Goal: Task Accomplishment & Management: Complete application form

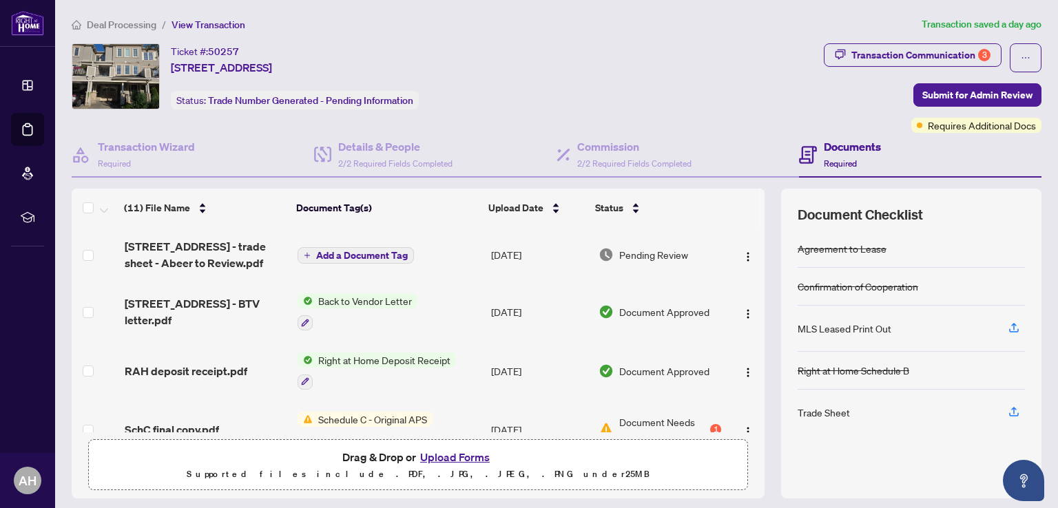
drag, startPoint x: 755, startPoint y: 282, endPoint x: 754, endPoint y: 298, distance: 16.5
click at [754, 298] on div "(11) File Name Document Tag(s) Upload Date Status 282 Jemima Drive - trade shee…" at bounding box center [556, 344] width 969 height 310
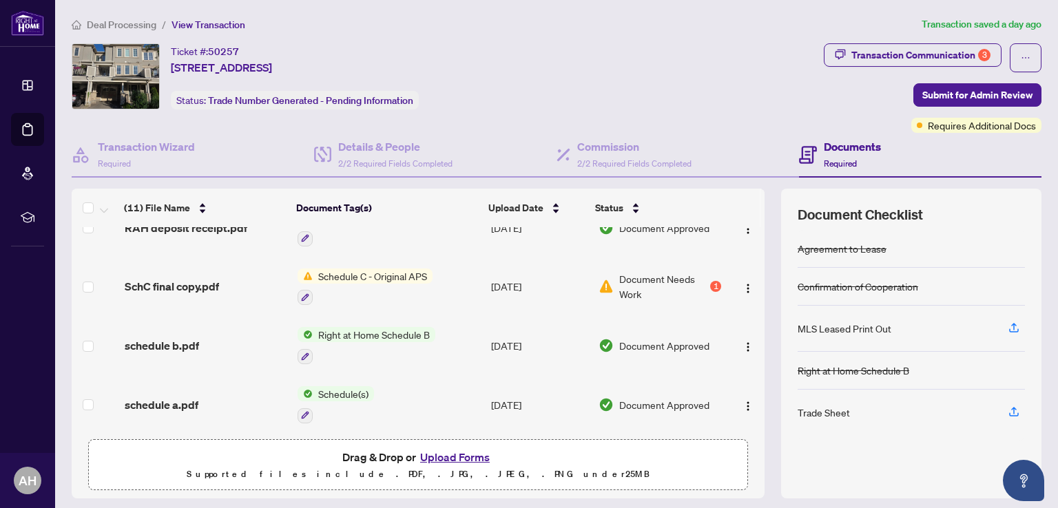
scroll to position [137, 0]
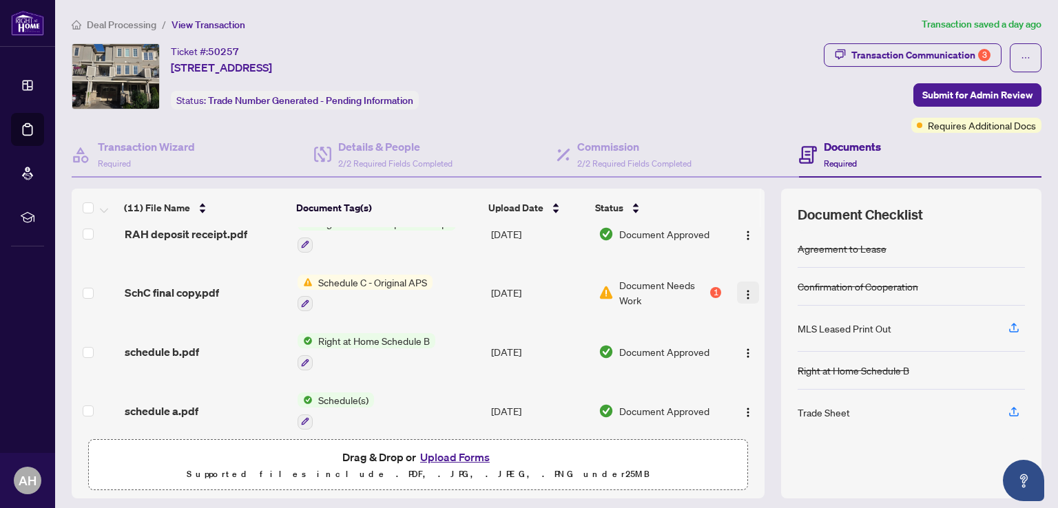
click at [742, 289] on img "button" at bounding box center [747, 294] width 11 height 11
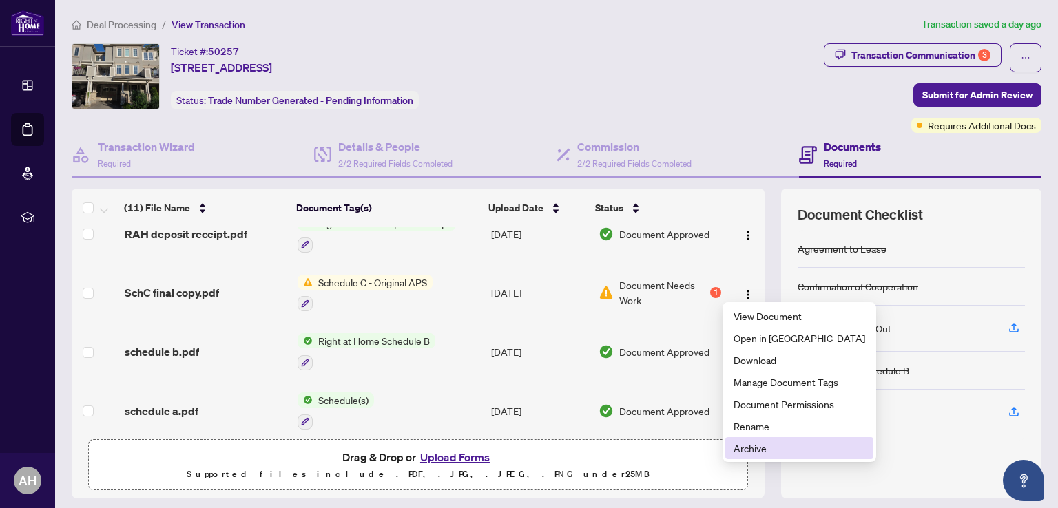
click at [740, 443] on span "Archive" at bounding box center [799, 448] width 132 height 15
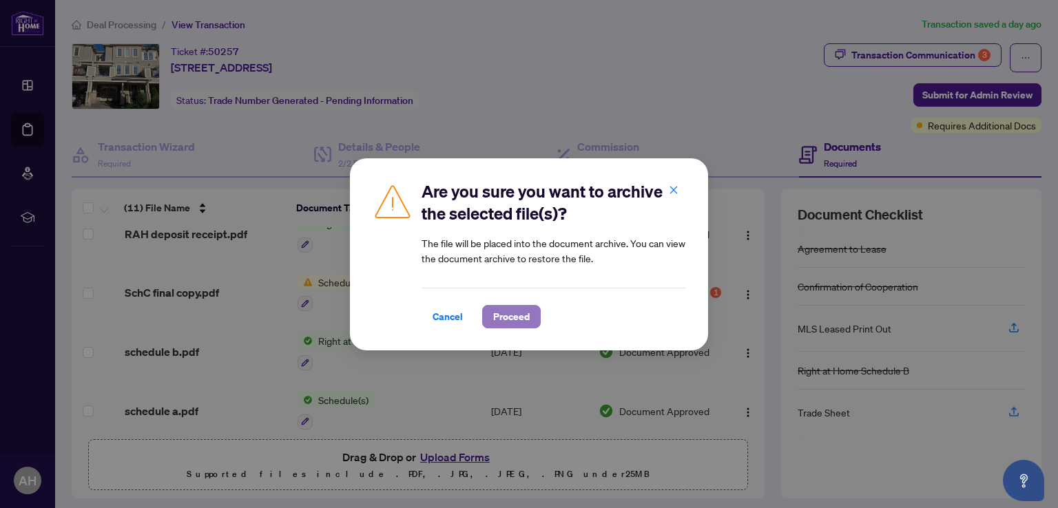
click at [505, 317] on span "Proceed" at bounding box center [511, 317] width 36 height 22
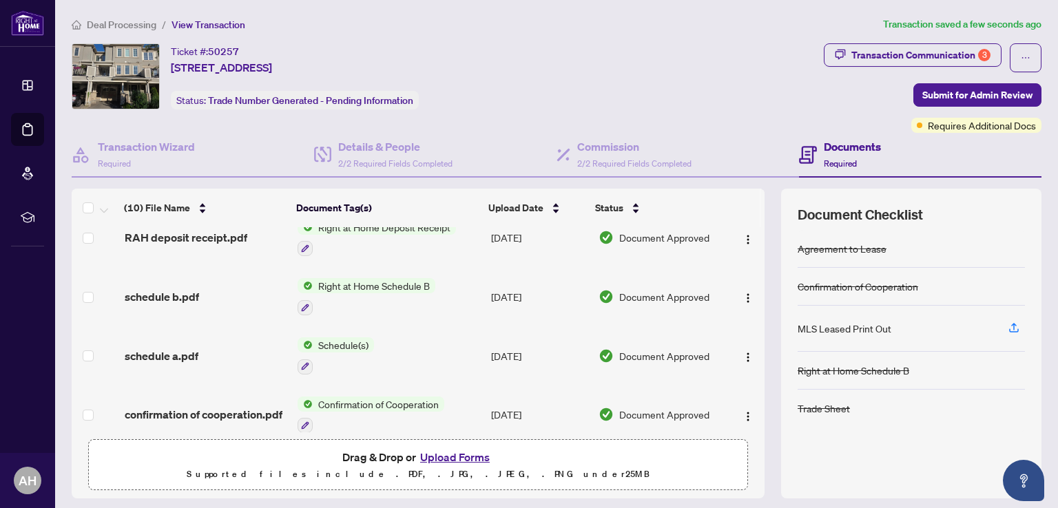
click at [447, 452] on button "Upload Forms" at bounding box center [455, 457] width 78 height 18
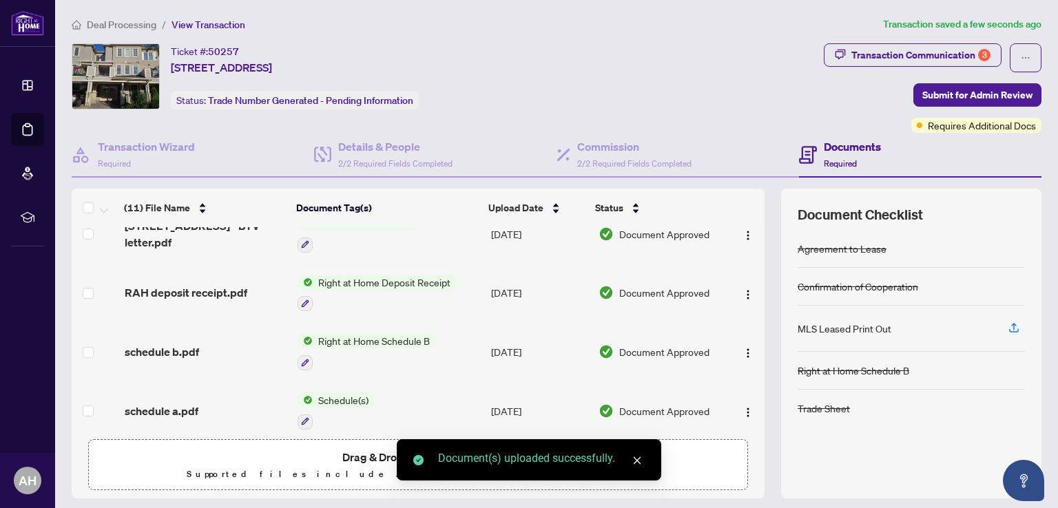
click at [636, 459] on icon "close" at bounding box center [637, 461] width 10 height 10
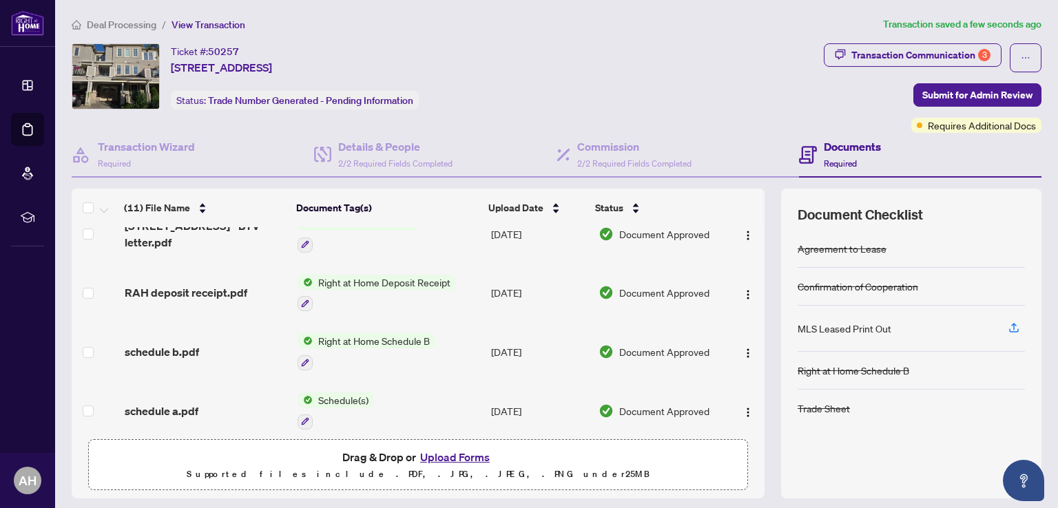
click at [448, 455] on button "Upload Forms" at bounding box center [455, 457] width 78 height 18
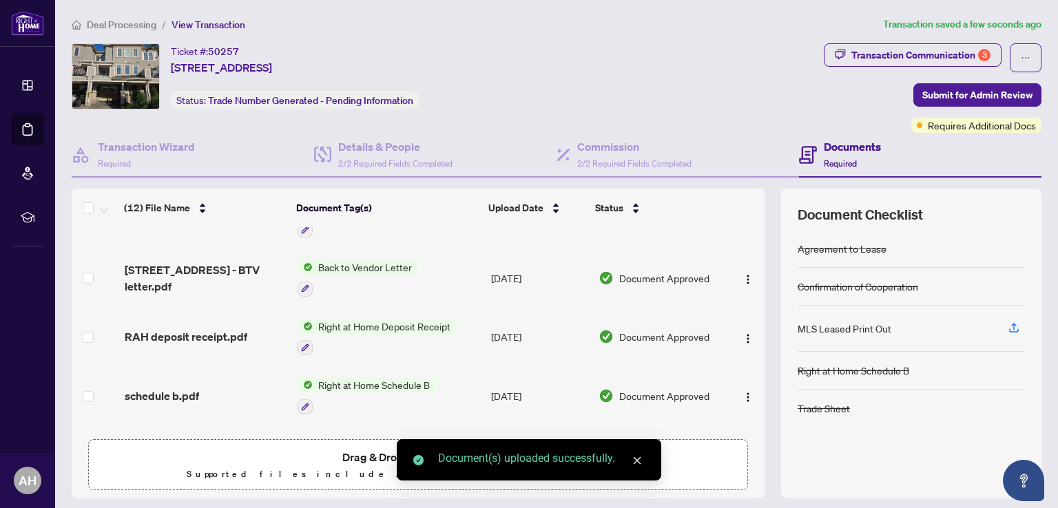
click at [638, 462] on icon "close" at bounding box center [637, 461] width 10 height 10
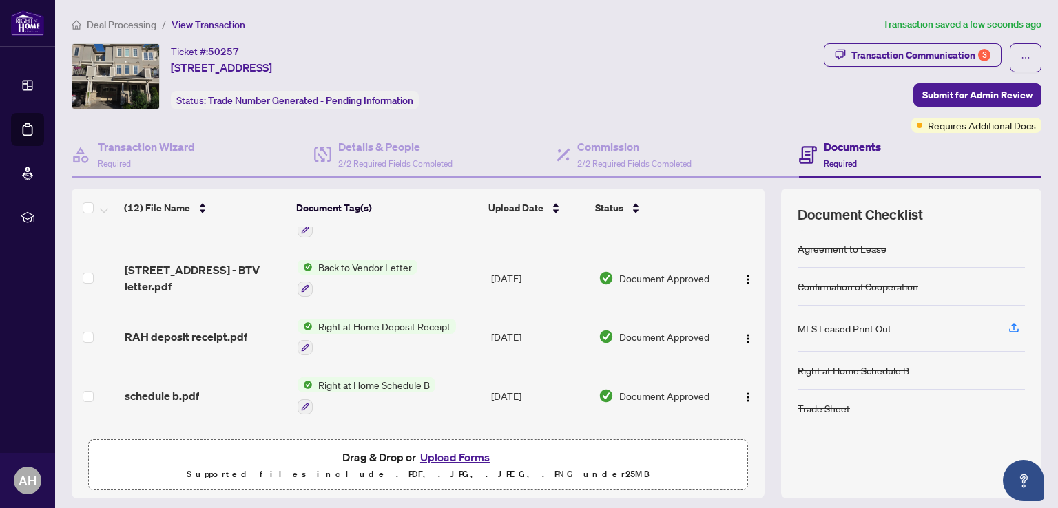
click at [437, 455] on button "Upload Forms" at bounding box center [455, 457] width 78 height 18
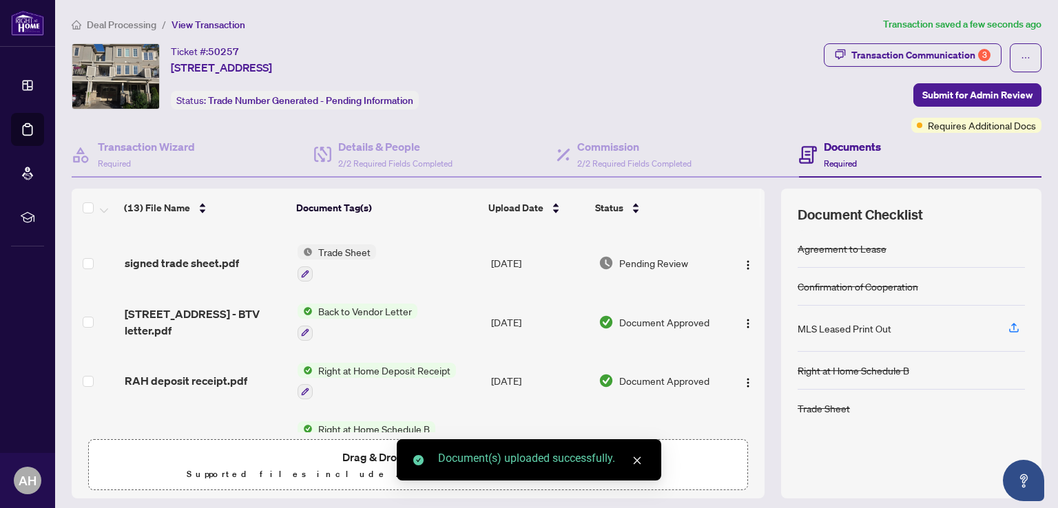
click at [640, 462] on icon "close" at bounding box center [637, 461] width 10 height 10
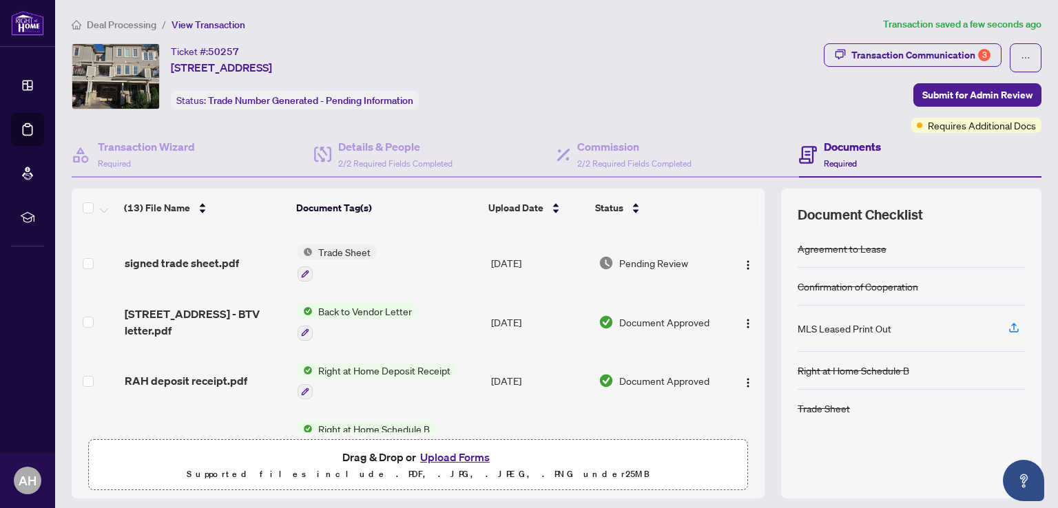
click at [437, 455] on button "Upload Forms" at bounding box center [455, 457] width 78 height 18
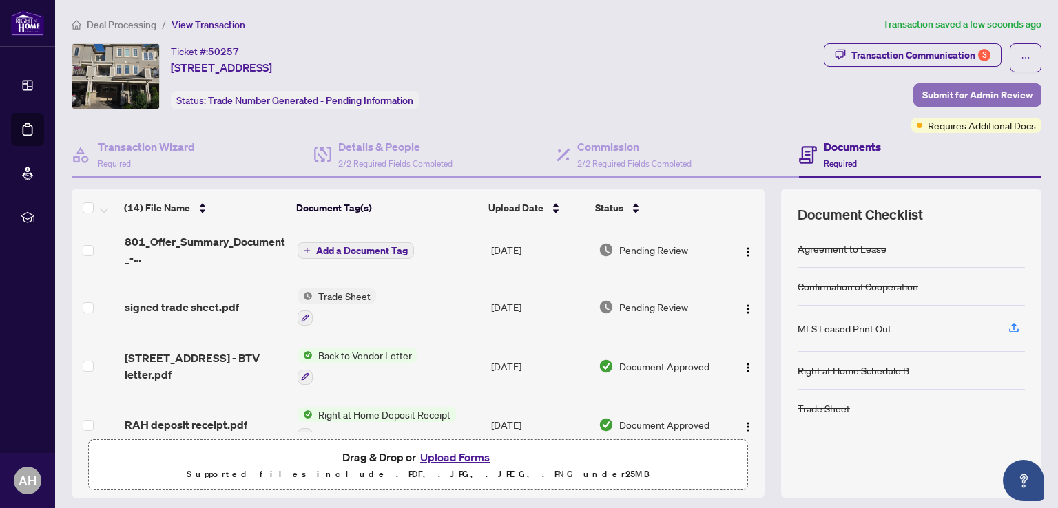
click at [967, 97] on span "Submit for Admin Review" at bounding box center [977, 95] width 110 height 22
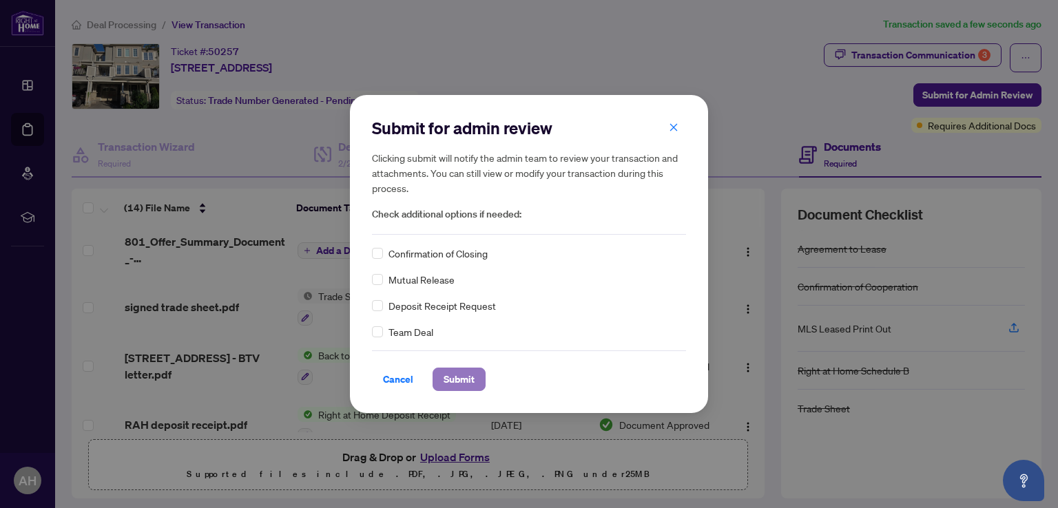
click at [462, 381] on span "Submit" at bounding box center [458, 379] width 31 height 22
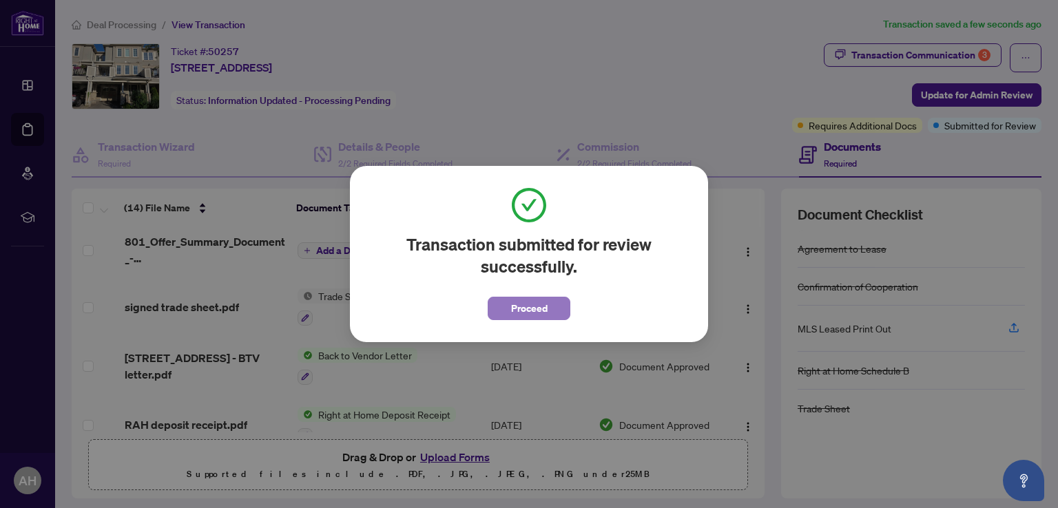
click at [541, 298] on span "Proceed" at bounding box center [529, 308] width 36 height 22
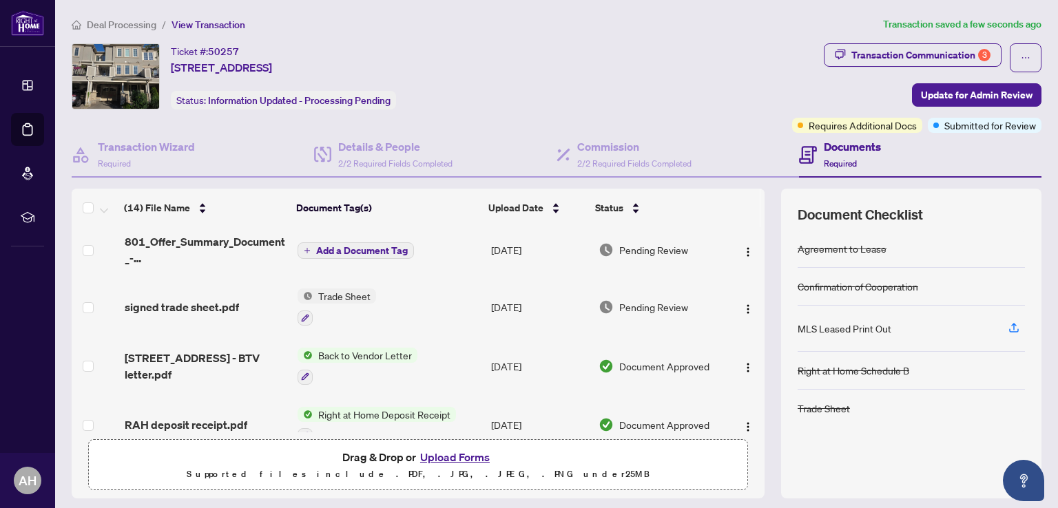
click at [449, 457] on button "Upload Forms" at bounding box center [455, 457] width 78 height 18
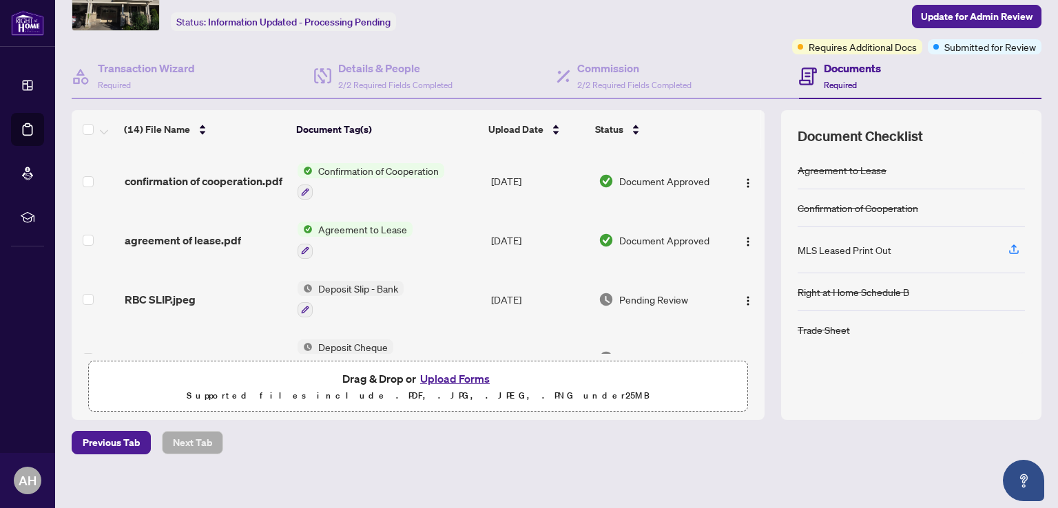
scroll to position [563, 0]
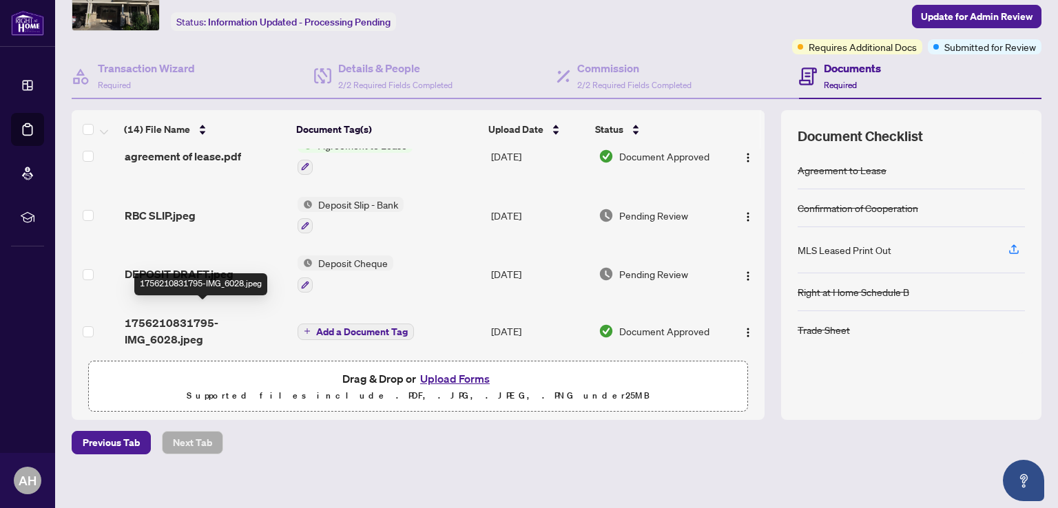
click at [195, 315] on span "1756210831795-IMG_6028.jpeg" at bounding box center [206, 331] width 162 height 33
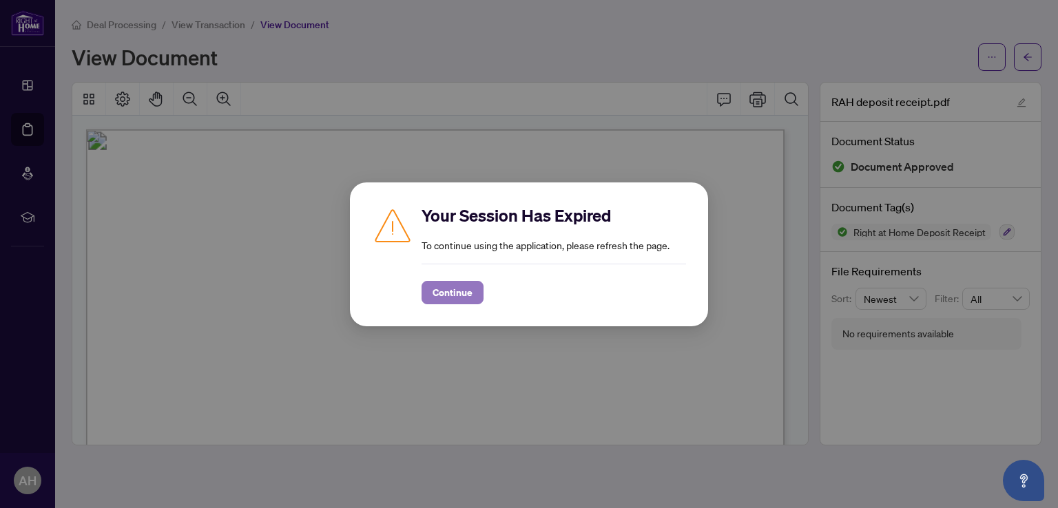
click at [432, 293] on span "Continue" at bounding box center [452, 293] width 40 height 22
